Goal: Information Seeking & Learning: Learn about a topic

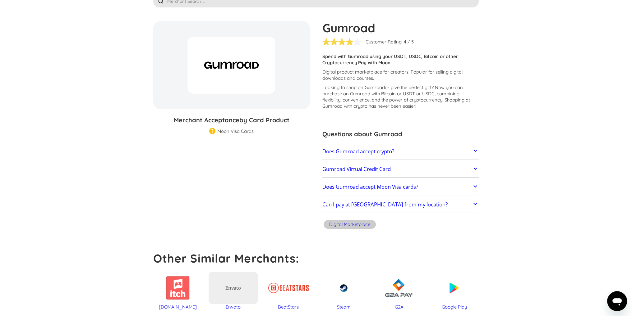
click at [338, 167] on h2 "Gumroad Virtual Credit Card" at bounding box center [356, 169] width 68 height 6
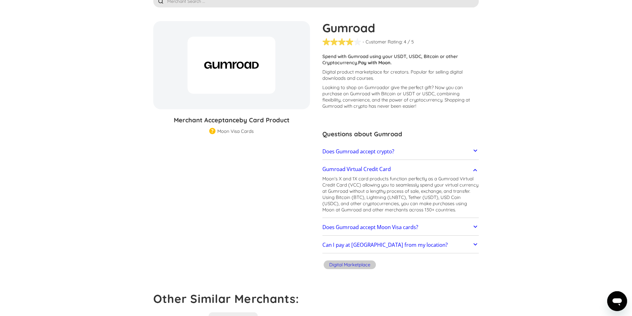
click at [375, 228] on h2 "Does Gumroad accept Moon Visa cards?" at bounding box center [370, 227] width 96 height 6
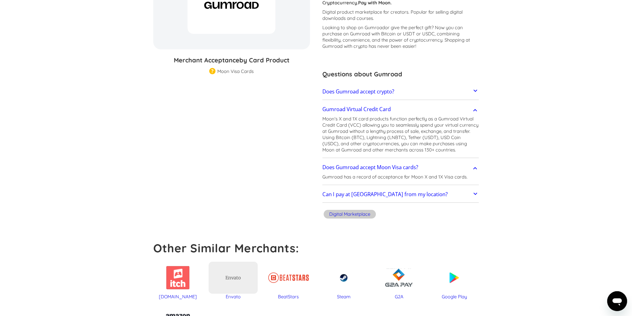
scroll to position [106, 0]
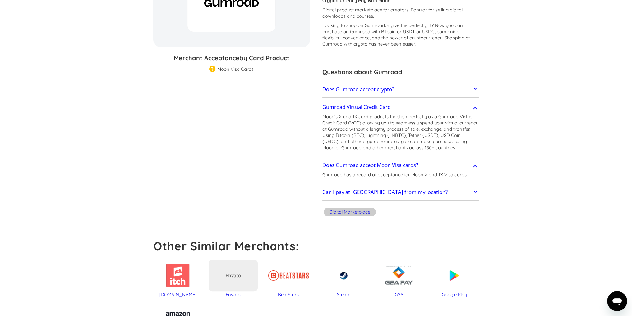
click at [347, 194] on h2 "Can I pay at [GEOGRAPHIC_DATA] from my location?" at bounding box center [384, 192] width 125 height 6
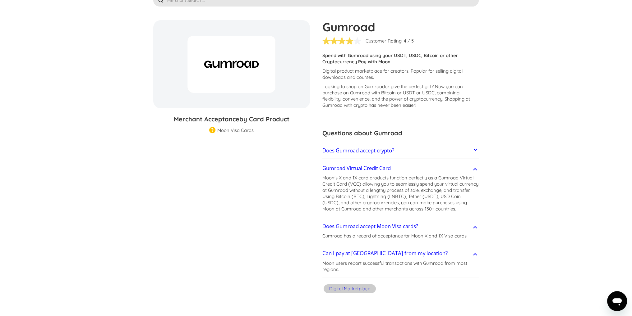
scroll to position [0, 0]
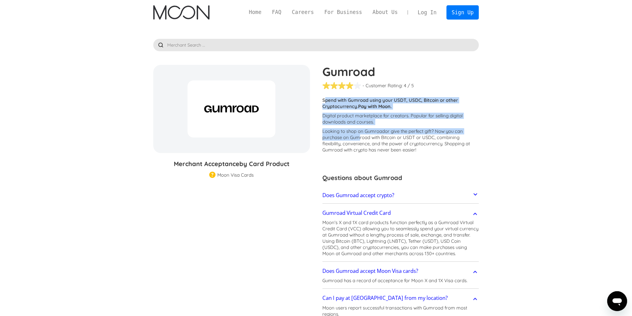
drag, startPoint x: 325, startPoint y: 103, endPoint x: 359, endPoint y: 136, distance: 47.5
click at [359, 135] on div "Customers report issues with transactions at Gumroad . Some merchants are disab…" at bounding box center [400, 126] width 157 height 59
click at [360, 136] on p "Looking to shop on Gumroad or give the perfect gift ? Now you can purchase on G…" at bounding box center [400, 140] width 157 height 25
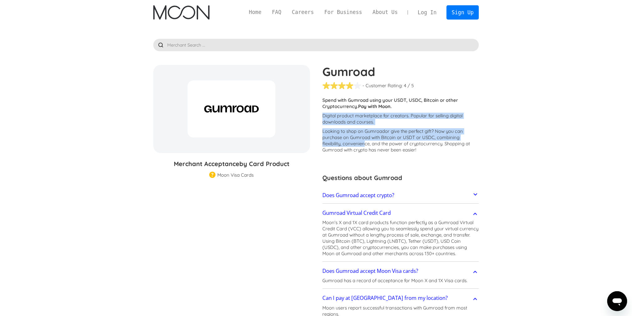
drag, startPoint x: 363, startPoint y: 142, endPoint x: 322, endPoint y: 112, distance: 50.8
click at [322, 113] on div "Customers report issues with transactions at Gumroad . Some merchants are disab…" at bounding box center [400, 126] width 157 height 59
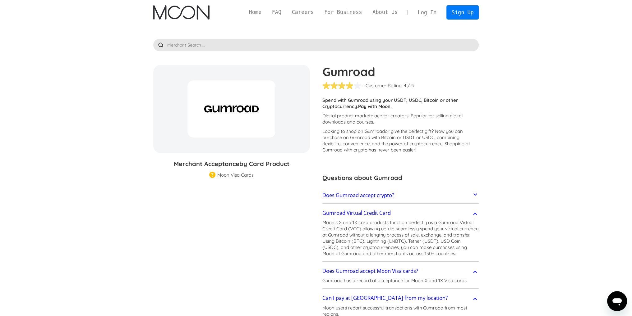
click at [322, 112] on div "Gumroad - Customer Rating: ( 🏅 🛡️ 🏅&🛡️ ) 1 5 1.5 2 2.5 3 3.5 4 4.5 5 / 5 Custom…" at bounding box center [397, 203] width 163 height 276
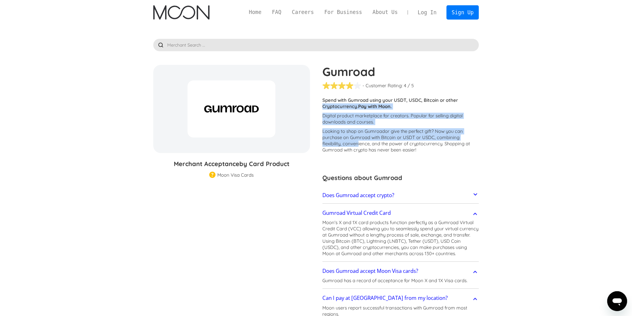
drag, startPoint x: 319, startPoint y: 107, endPoint x: 359, endPoint y: 143, distance: 54.1
click at [359, 143] on div "Gumroad - Customer Rating: ( 🏅 🛡️ 🏅&🛡️ ) 1 5 1.5 2 2.5 3 3.5 4 4.5 5 / 5 Custom…" at bounding box center [397, 203] width 163 height 276
click at [359, 143] on p "Looking to shop on Gumroad or give the perfect gift ? Now you can purchase on G…" at bounding box center [400, 140] width 157 height 25
drag, startPoint x: 364, startPoint y: 145, endPoint x: 322, endPoint y: 114, distance: 52.2
click at [322, 115] on div "Customers report issues with transactions at Gumroad . Some merchants are disab…" at bounding box center [400, 126] width 157 height 59
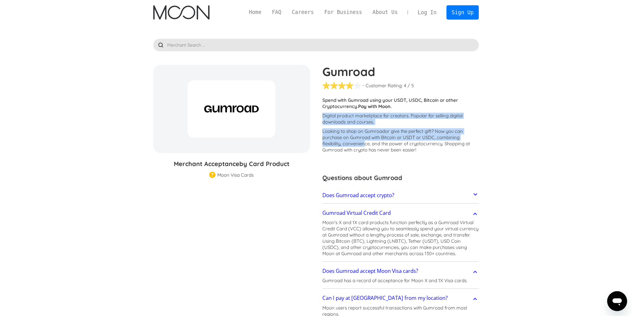
click at [322, 114] on div "Gumroad - Customer Rating: ( 🏅 🛡️ 🏅&🛡️ ) 1 5 1.5 2 2.5 3 3.5 4 4.5 5 / 5 Custom…" at bounding box center [397, 203] width 163 height 276
drag, startPoint x: 318, startPoint y: 108, endPoint x: 367, endPoint y: 143, distance: 60.3
click at [366, 142] on div "Gumroad - Customer Rating: ( 🏅 🛡️ 🏅&🛡️ ) 1 5 1.5 2 2.5 3 3.5 4 4.5 5 / 5 Custom…" at bounding box center [397, 203] width 163 height 276
click at [367, 143] on p "Looking to shop on Gumroad or give the perfect gift ? Now you can purchase on G…" at bounding box center [400, 140] width 157 height 25
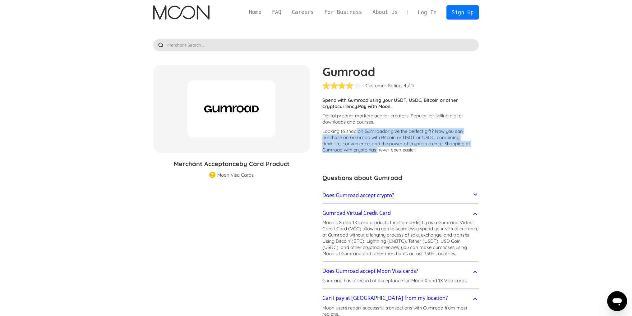
drag, startPoint x: 378, startPoint y: 150, endPoint x: 348, endPoint y: 125, distance: 38.8
click at [349, 125] on div "Customers report issues with transactions at Gumroad . Some merchants are disab…" at bounding box center [400, 126] width 157 height 59
click at [348, 125] on p "Digital product marketplace for creators. Popular for selling digital downloads…" at bounding box center [400, 119] width 157 height 12
drag, startPoint x: 336, startPoint y: 116, endPoint x: 379, endPoint y: 152, distance: 56.7
click at [379, 152] on div "Customers report issues with transactions at Gumroad . Some merchants are disab…" at bounding box center [400, 126] width 157 height 59
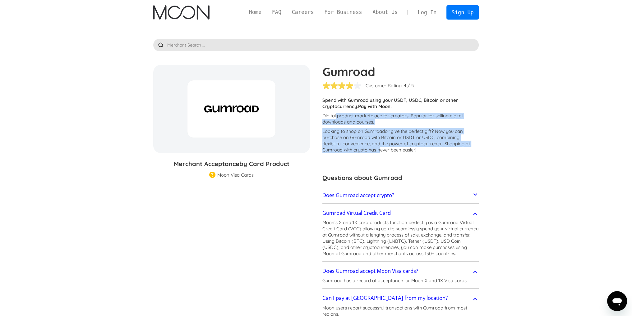
click at [379, 152] on p "Looking to shop on Gumroad or give the perfect gift ? Now you can purchase on G…" at bounding box center [400, 140] width 157 height 25
drag, startPoint x: 387, startPoint y: 153, endPoint x: 352, endPoint y: 131, distance: 41.0
click at [352, 131] on p "Looking to shop on Gumroad or give the perfect gift ? Now you can purchase on G…" at bounding box center [400, 140] width 157 height 25
